Goal: Book appointment/travel/reservation

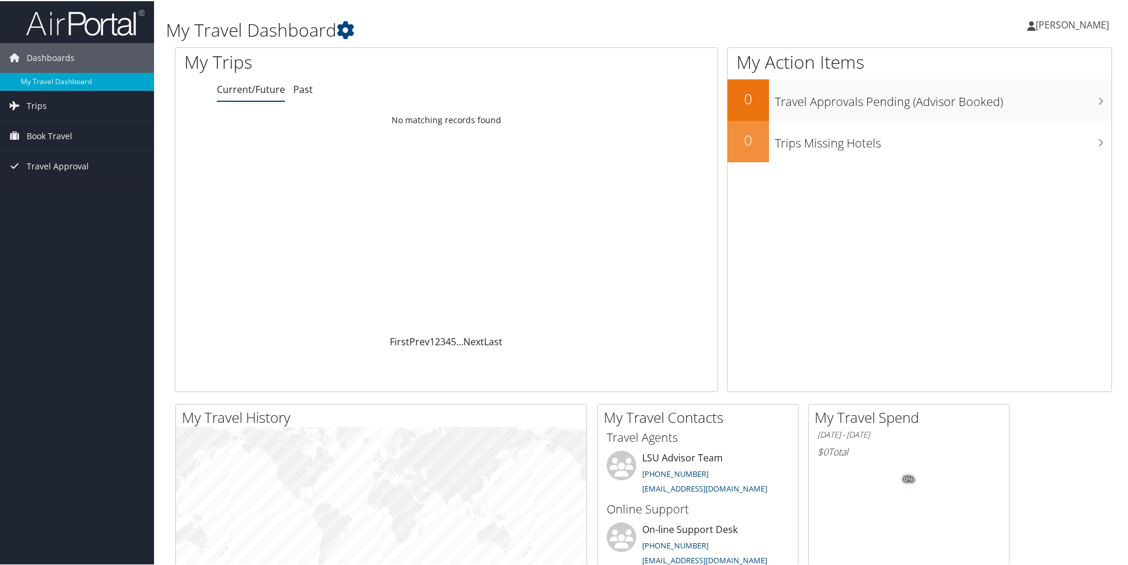
click at [1036, 27] on span "[PERSON_NAME]" at bounding box center [1072, 23] width 73 height 13
click at [1013, 103] on link "View Travel Profile" at bounding box center [1041, 105] width 132 height 20
click at [38, 137] on span "Book Travel" at bounding box center [50, 135] width 46 height 30
click at [84, 175] on link "Book/Manage Online Trips" at bounding box center [77, 177] width 154 height 18
